Goal: Transaction & Acquisition: Purchase product/service

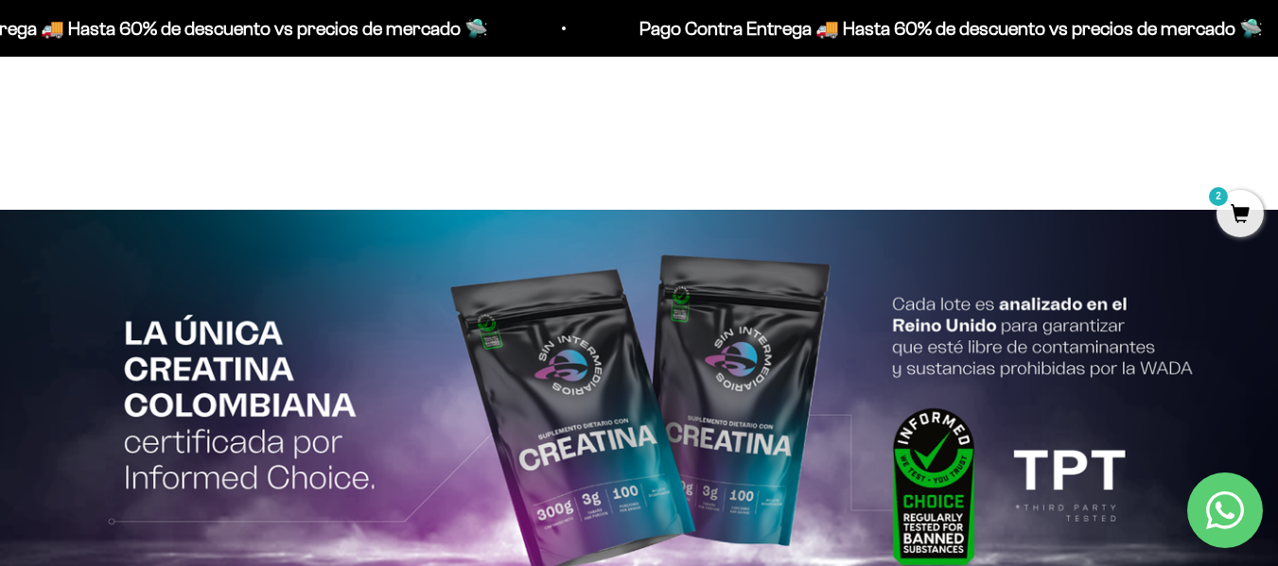
scroll to position [4101, 0]
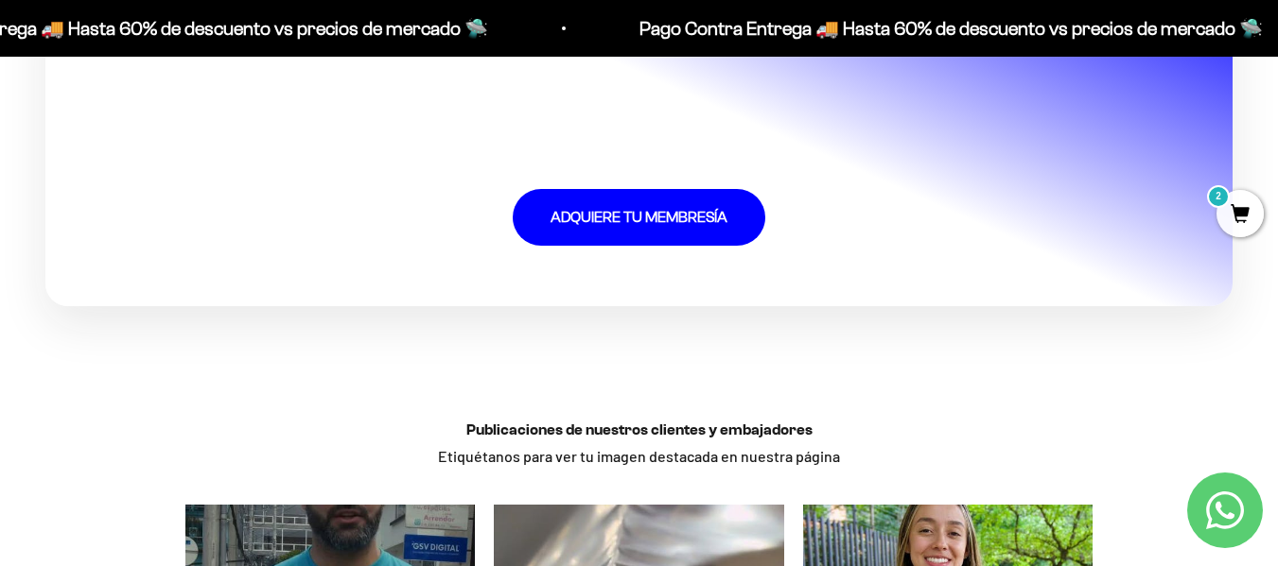
click at [1218, 510] on icon "Contact us on WhatsApp" at bounding box center [1225, 511] width 38 height 38
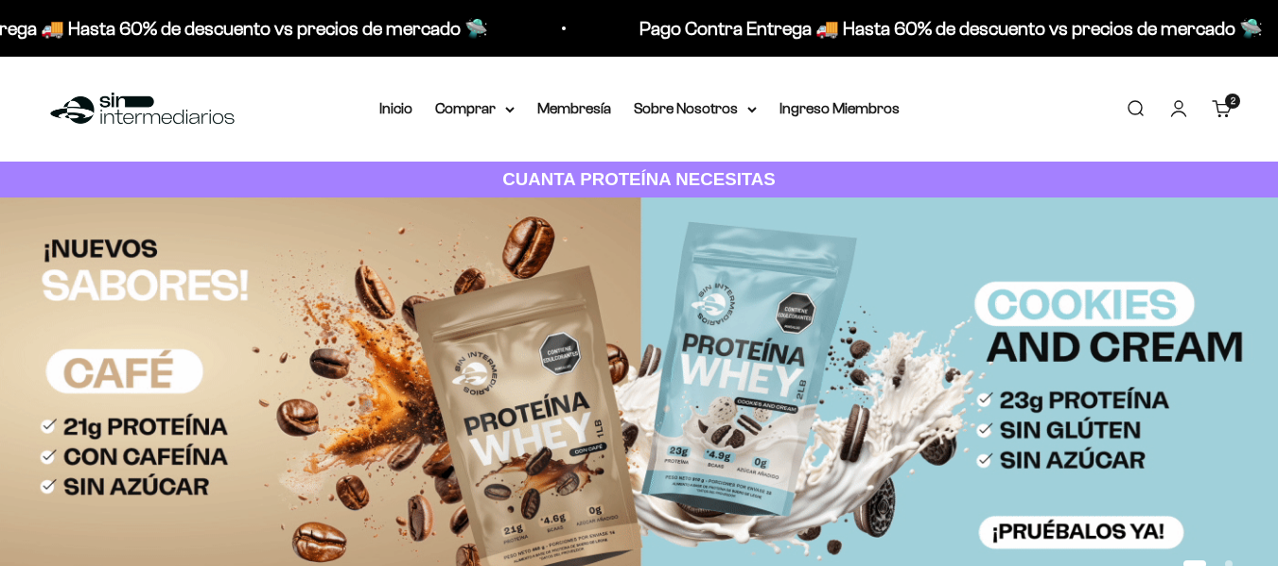
click at [1227, 111] on link "Carrito 2 artículos 2" at bounding box center [1221, 108] width 21 height 21
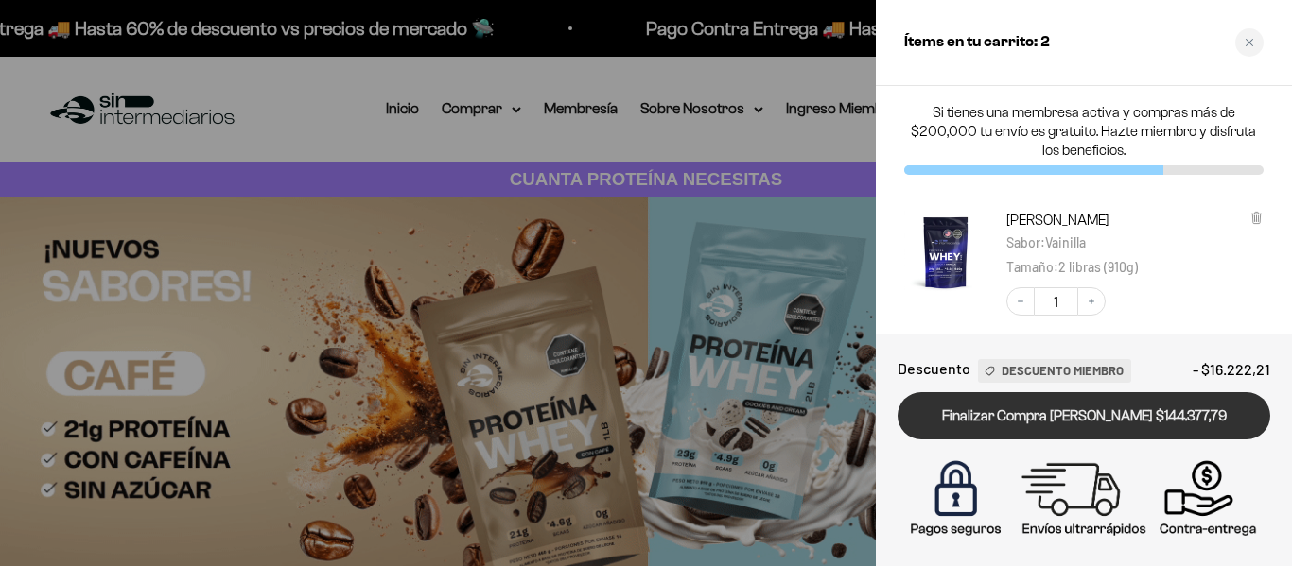
click at [1023, 422] on link "Finalizar Compra [PERSON_NAME] $144.377,79" at bounding box center [1083, 416] width 373 height 48
